Goal: Task Accomplishment & Management: Use online tool/utility

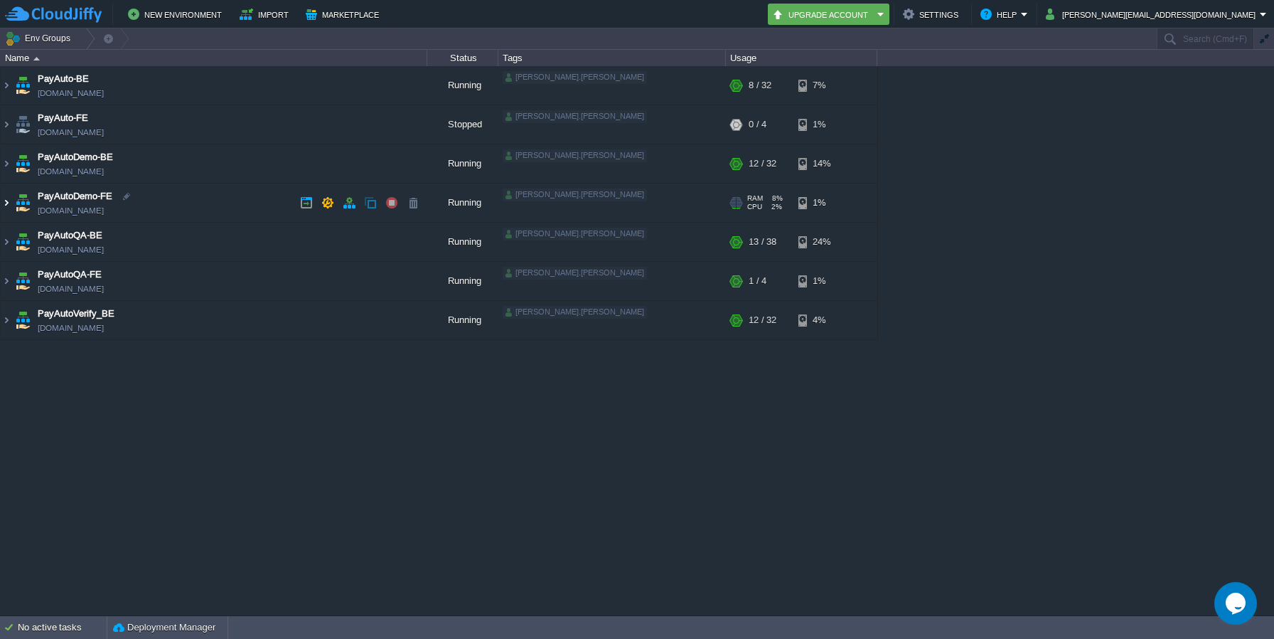
click at [6, 202] on img at bounding box center [6, 202] width 11 height 38
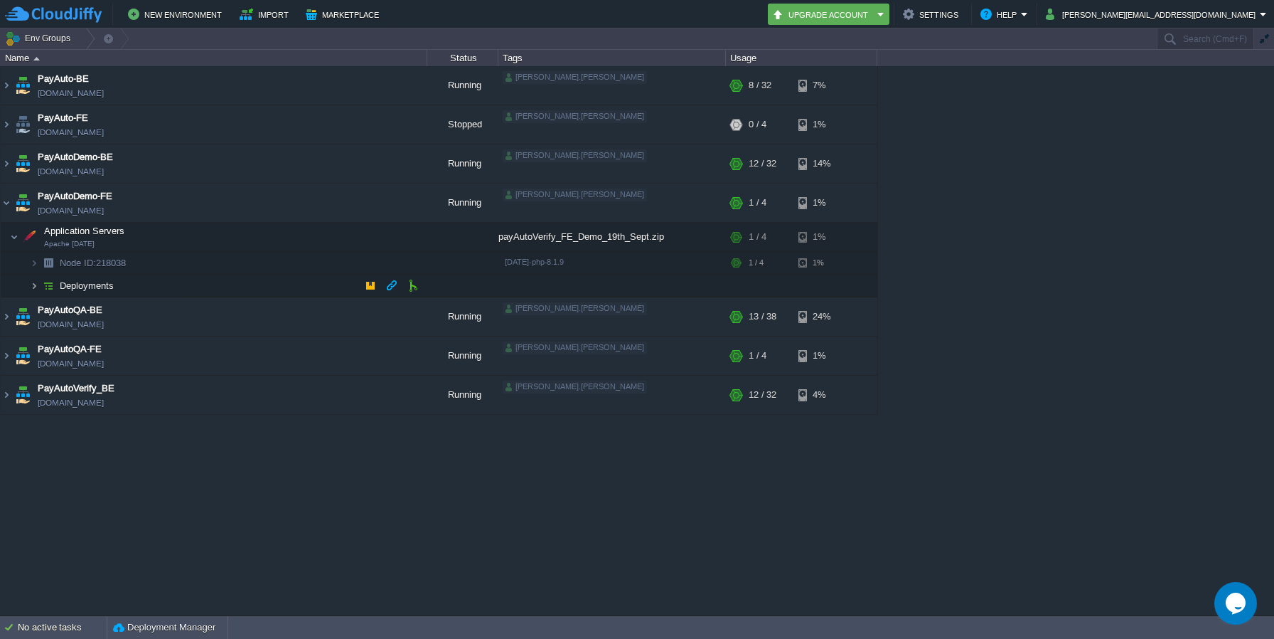
click at [33, 281] on img at bounding box center [34, 285] width 9 height 22
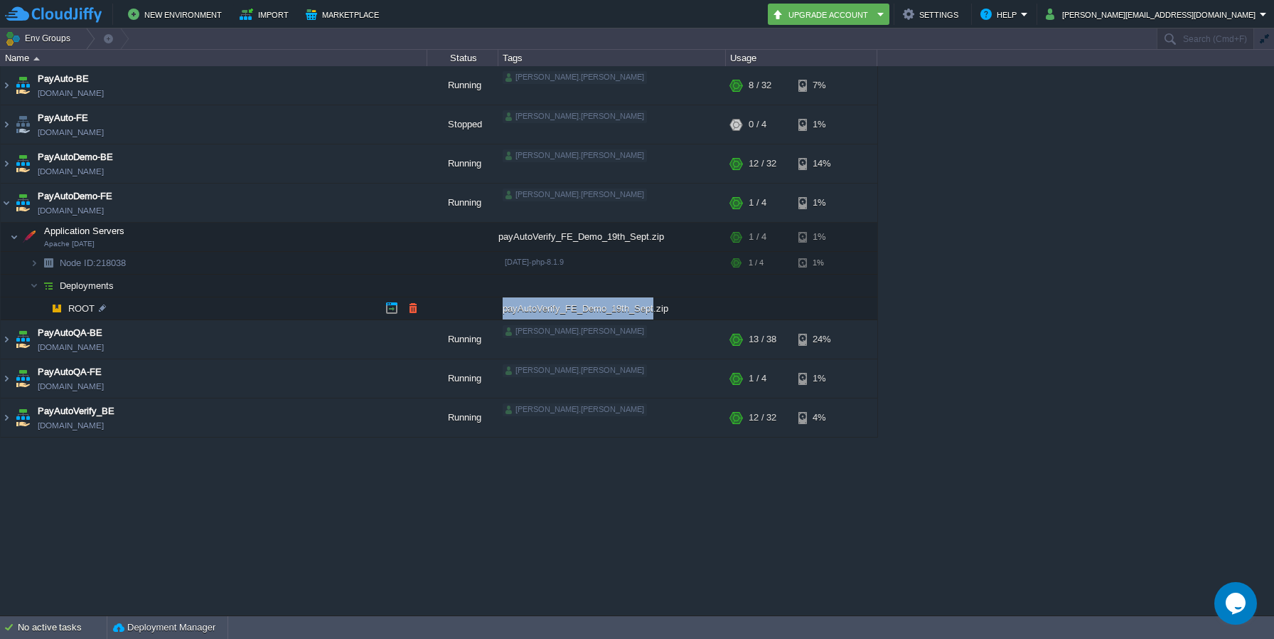
drag, startPoint x: 503, startPoint y: 311, endPoint x: 648, endPoint y: 313, distance: 145.1
click at [648, 313] on div "payAutoVerify_FE_Demo_19th_Sept.zip" at bounding box center [612, 308] width 228 height 22
copy div "payAutoVerify_FE_Demo_19th_Sept"
click at [420, 307] on td at bounding box center [412, 307] width 21 height 21
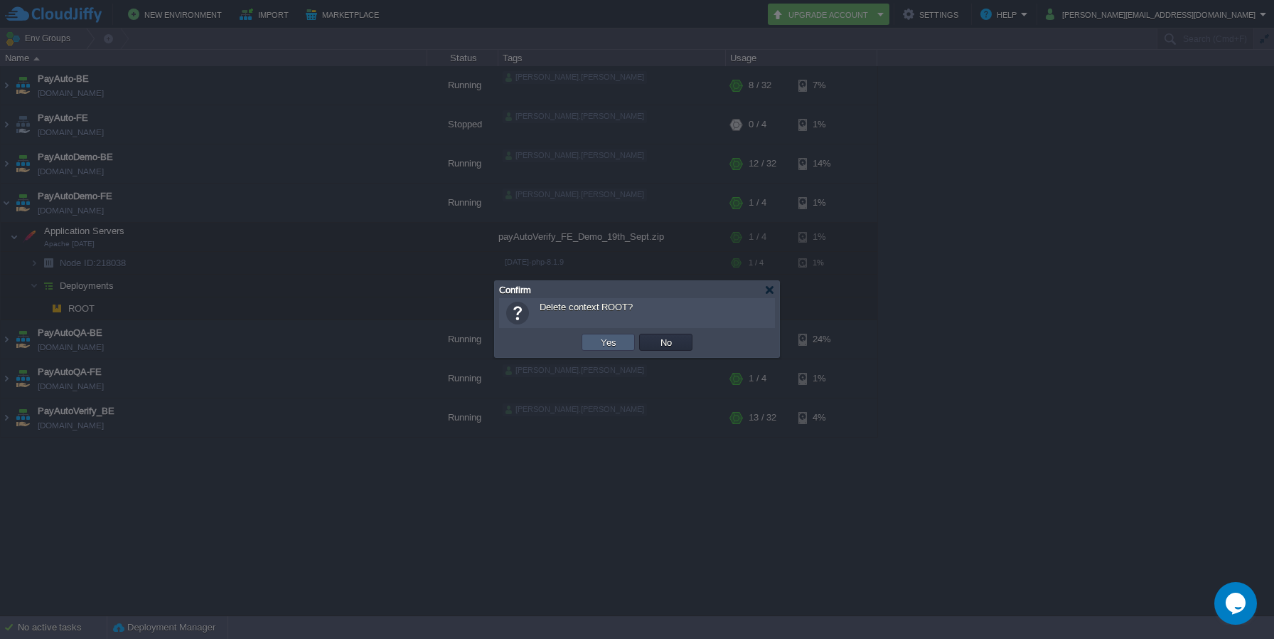
click at [627, 343] on td "Yes" at bounding box center [608, 341] width 53 height 17
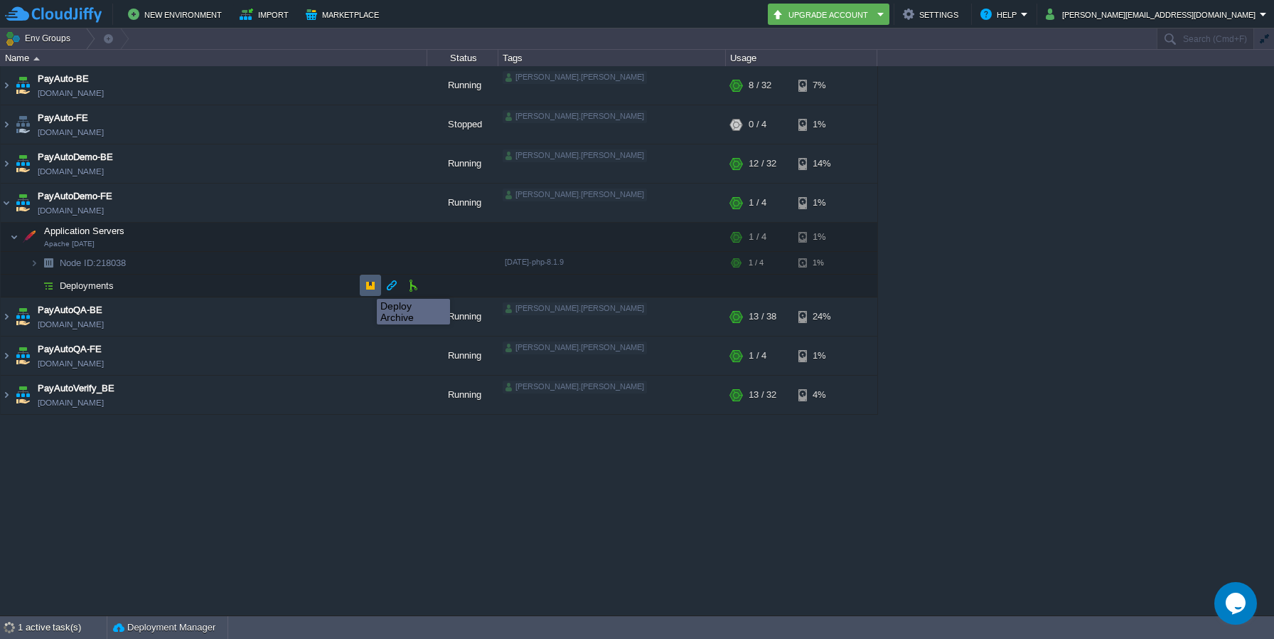
click at [366, 286] on button "button" at bounding box center [370, 285] width 13 height 13
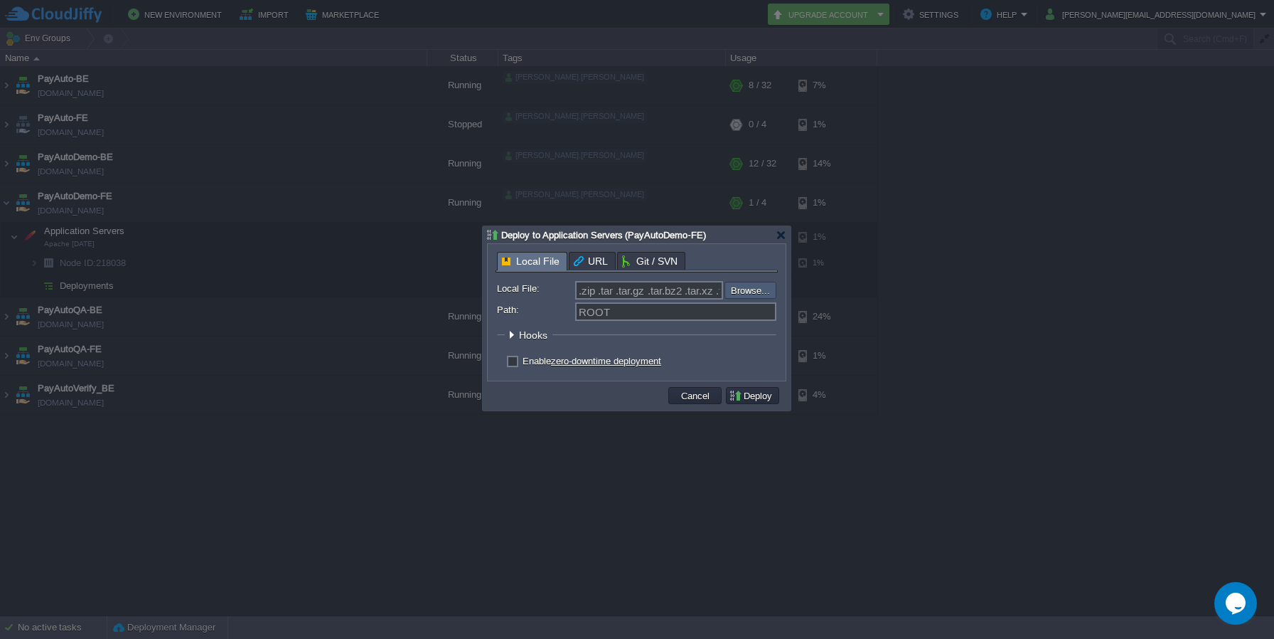
click at [764, 292] on input "file" at bounding box center [687, 290] width 180 height 17
type input "C:\fakepath\payAutoVerify_FE_Demo_23rd_Sept.zip"
type input "payAutoVerify_FE_Demo_23rd_Sept.zip"
click at [756, 402] on button "Deploy" at bounding box center [753, 395] width 48 height 13
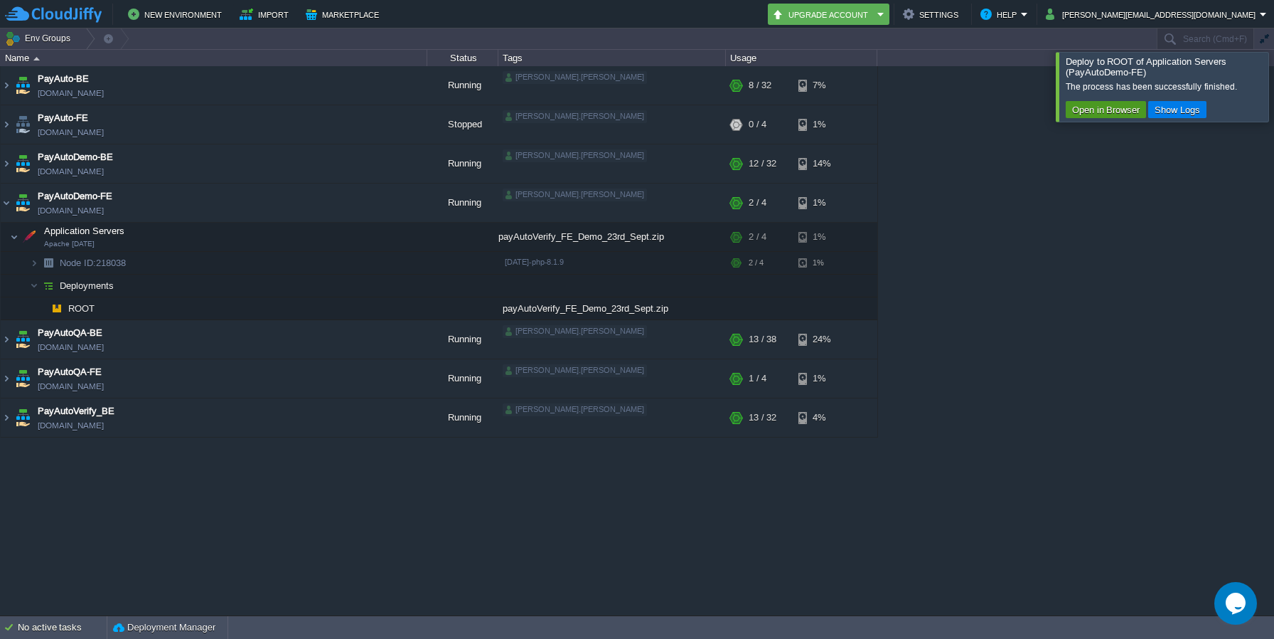
click at [1121, 111] on button "Open in Browser" at bounding box center [1106, 109] width 76 height 13
